Goal: Transaction & Acquisition: Purchase product/service

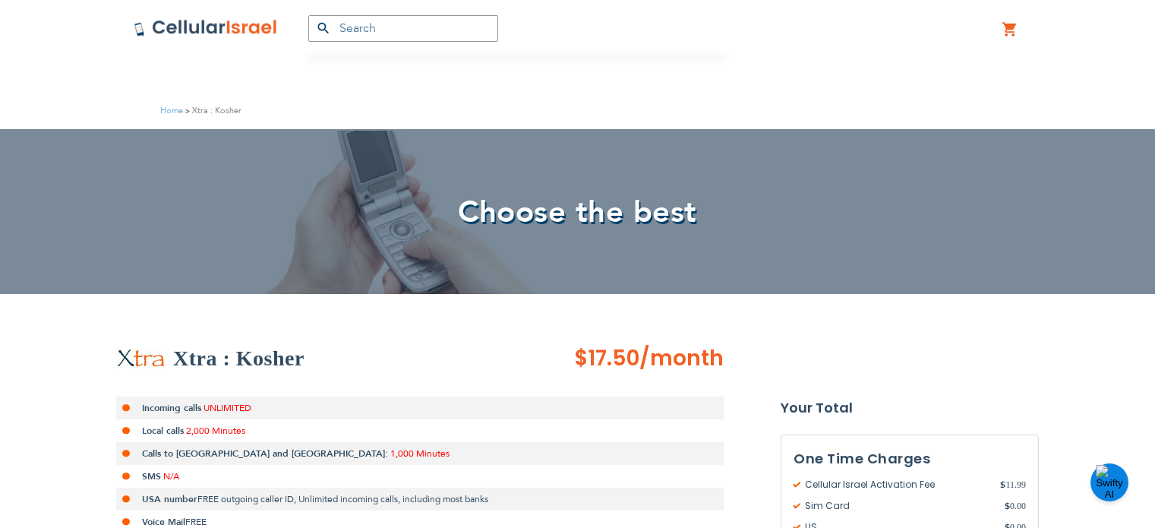
scroll to position [522, 0]
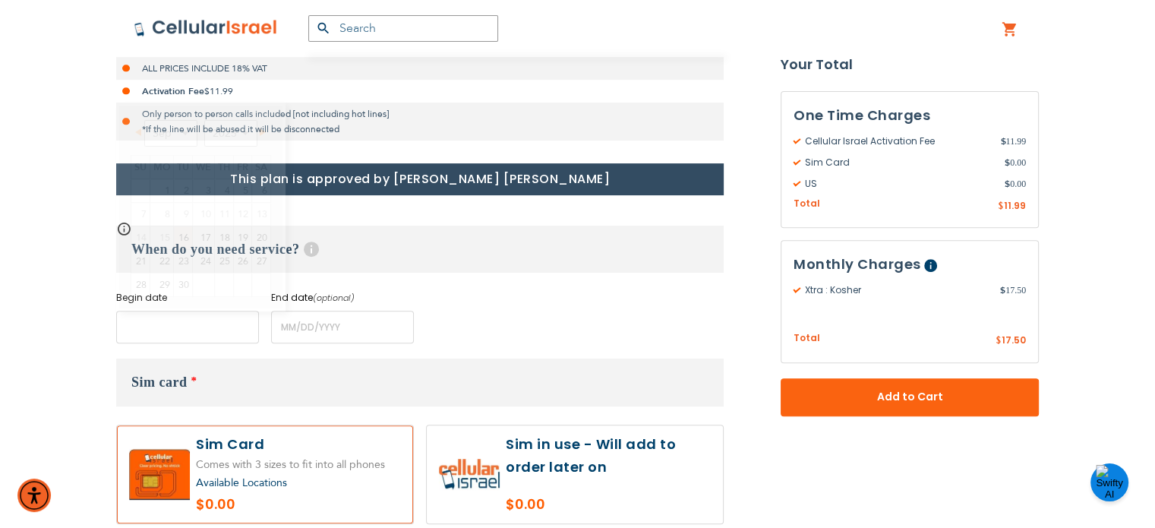
click at [213, 322] on input "name" at bounding box center [187, 327] width 143 height 33
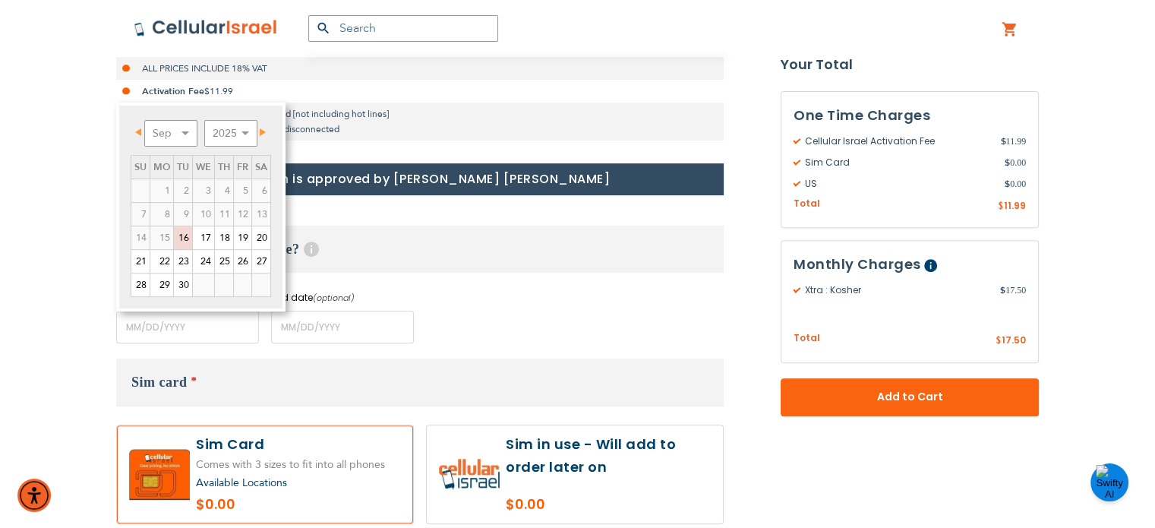
click at [264, 130] on span "Next" at bounding box center [263, 132] width 6 height 8
click at [238, 194] on link "3" at bounding box center [242, 190] width 17 height 23
type input "[DATE]"
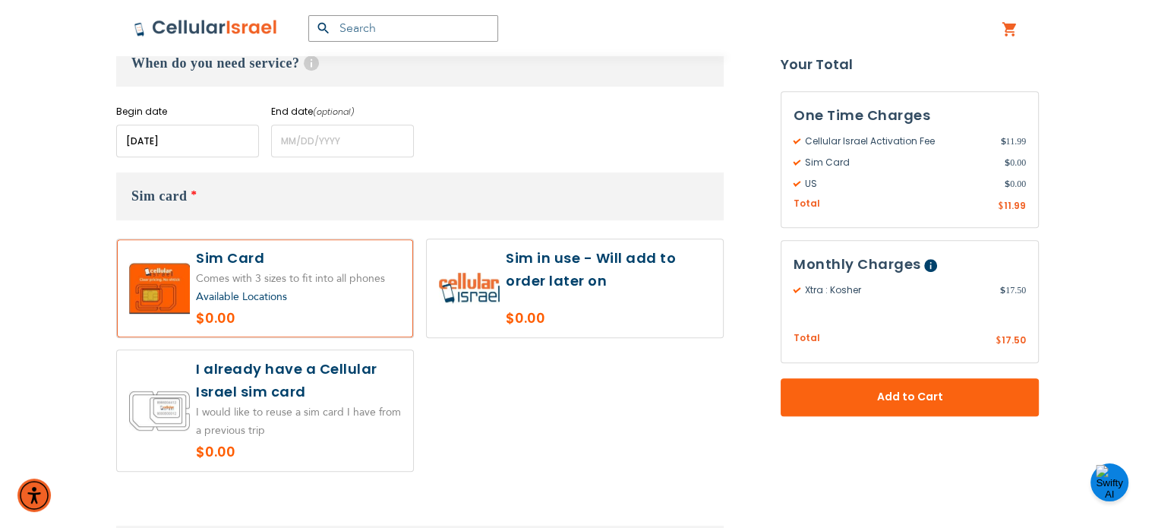
scroll to position [709, 0]
click at [588, 289] on label at bounding box center [575, 287] width 296 height 98
radio input "true"
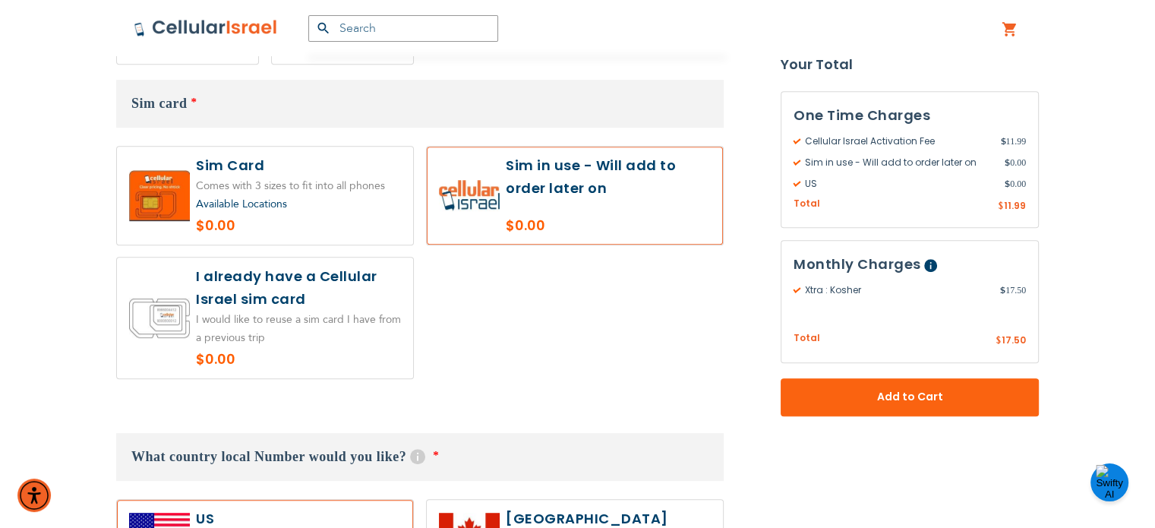
scroll to position [796, 0]
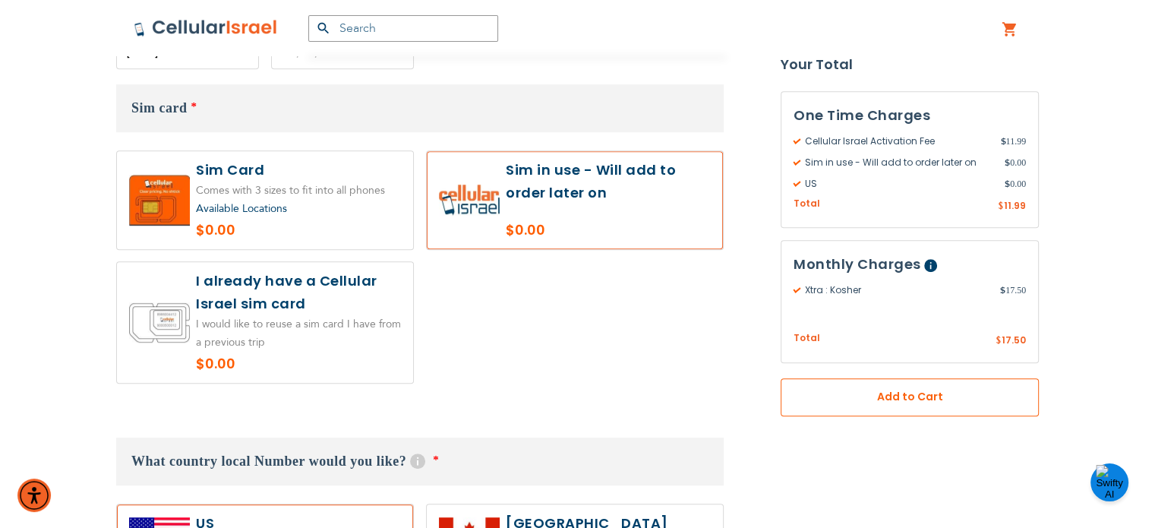
click at [892, 409] on button "Add to Cart" at bounding box center [909, 397] width 258 height 38
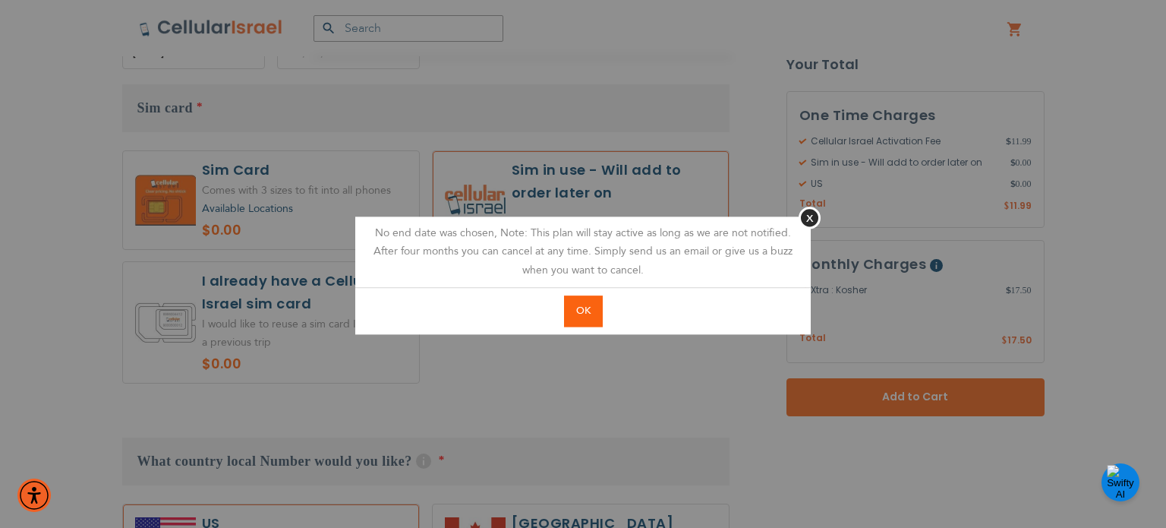
click at [586, 315] on span "OK" at bounding box center [583, 311] width 14 height 14
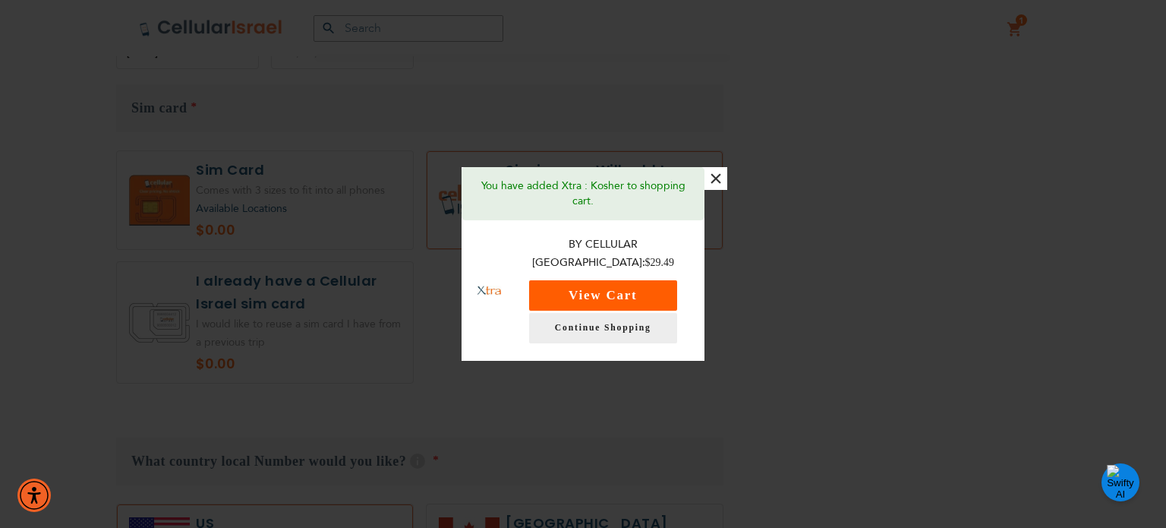
click at [615, 280] on button "View Cart" at bounding box center [603, 295] width 148 height 30
